Goal: Information Seeking & Learning: Learn about a topic

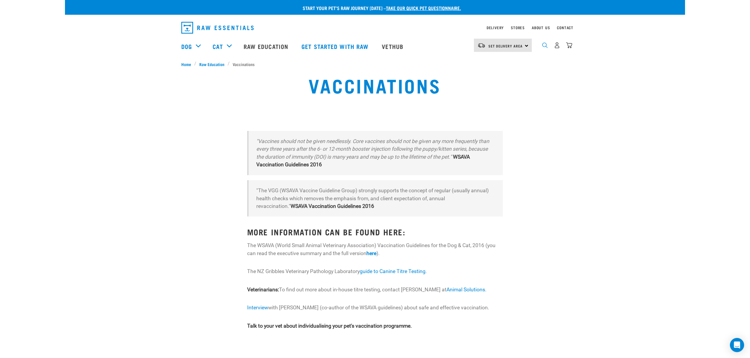
click at [543, 45] on img "dropdown navigation" at bounding box center [545, 46] width 6 height 6
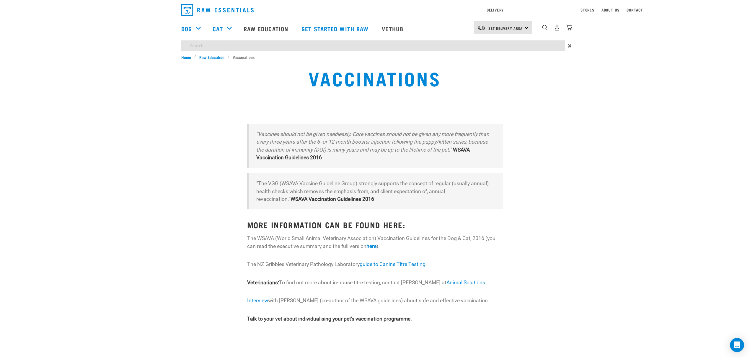
click at [215, 62] on div "Start your pet’s raw journey today – take our quick pet questionnaire. Delivery…" at bounding box center [375, 175] width 620 height 350
type input "toxo"
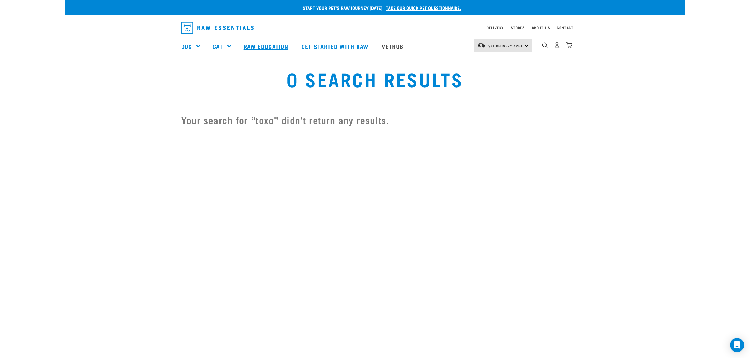
click at [272, 45] on link "Raw Education" at bounding box center [267, 47] width 58 height 24
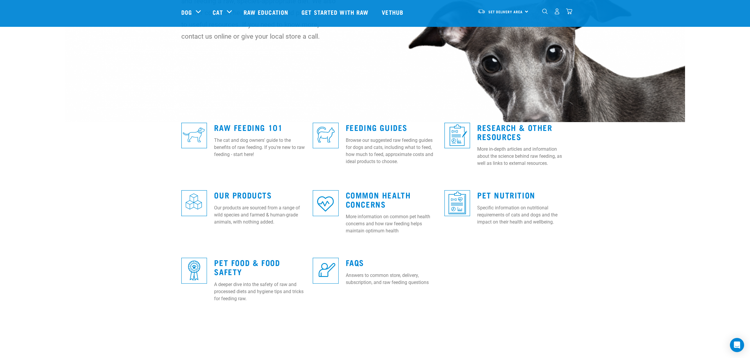
scroll to position [118, 0]
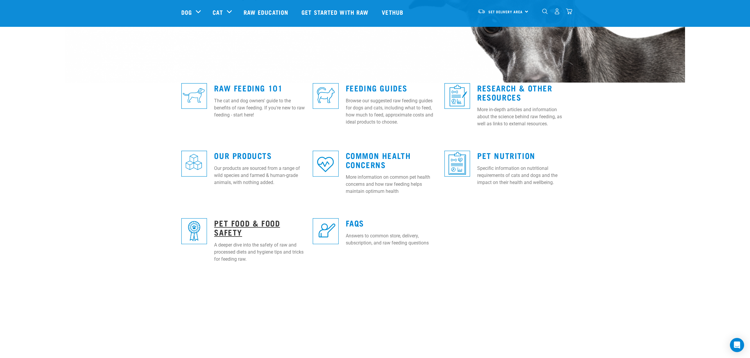
click at [232, 229] on link "Pet Food & Food Safety" at bounding box center [247, 228] width 66 height 14
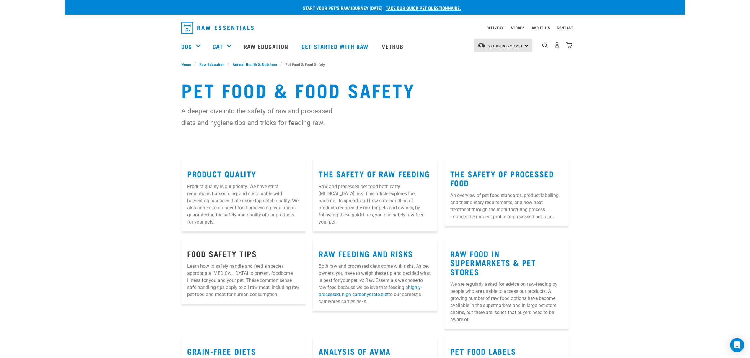
click at [222, 251] on link "Food Safety Tips" at bounding box center [222, 253] width 70 height 4
